Goal: Transaction & Acquisition: Purchase product/service

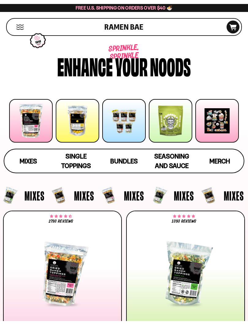
scroll to position [10, 0]
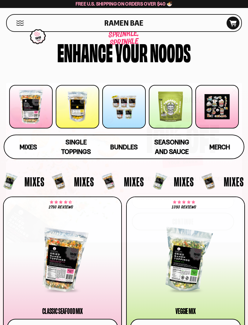
click at [235, 89] on icon "Close dialog" at bounding box center [234, 90] width 4 height 4
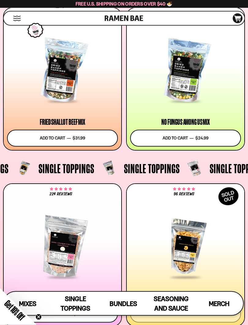
scroll to position [484, 0]
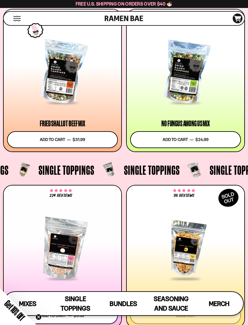
click at [66, 91] on div at bounding box center [62, 72] width 111 height 62
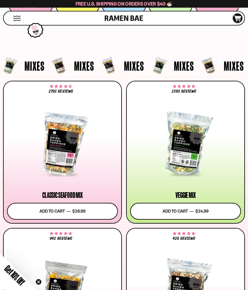
scroll to position [123, 0]
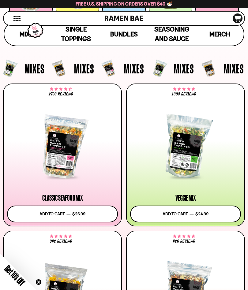
click at [193, 158] on div at bounding box center [185, 147] width 111 height 62
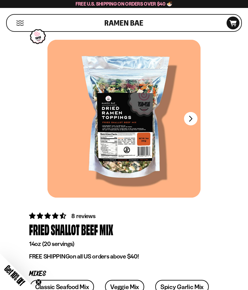
click at [193, 118] on button "FADCB6FD-DFAB-4417-9F21-029242090B77" at bounding box center [190, 118] width 13 height 13
click at [194, 116] on button "FADCB6FD-DFAB-4417-9F21-029242090B77" at bounding box center [190, 118] width 13 height 13
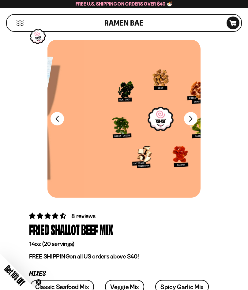
click at [194, 116] on button "FADCB6FD-DFAB-4417-9F21-029242090B77" at bounding box center [190, 118] width 13 height 13
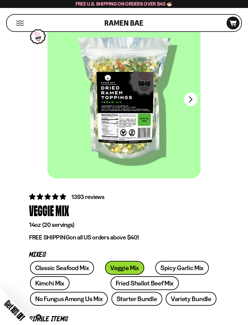
scroll to position [20, 0]
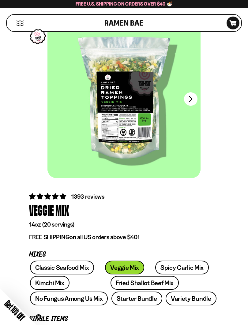
click at [193, 99] on button "FADCB6FD-DFAB-4417-9F21-029242090B77" at bounding box center [190, 98] width 13 height 13
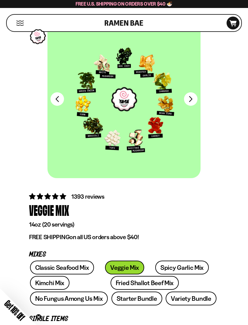
click at [170, 129] on div at bounding box center [123, 99] width 153 height 158
click at [199, 102] on div at bounding box center [123, 99] width 153 height 158
click at [191, 98] on button "FADCB6FD-DFAB-4417-9F21-029242090B77" at bounding box center [190, 98] width 13 height 13
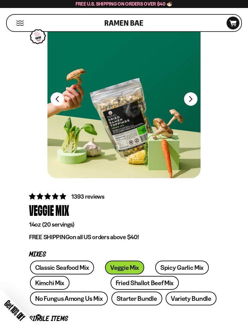
click at [188, 101] on button "FADCB6FD-DFAB-4417-9F21-029242090B77" at bounding box center [190, 98] width 13 height 13
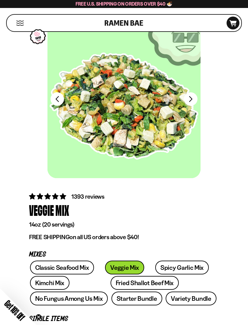
click at [189, 100] on button "FADCB6FD-DFAB-4417-9F21-029242090B77" at bounding box center [190, 98] width 13 height 13
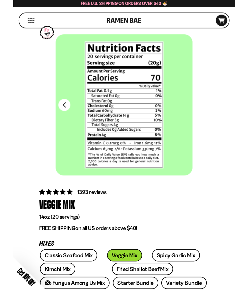
scroll to position [0, 0]
